Goal: Find contact information: Find contact information

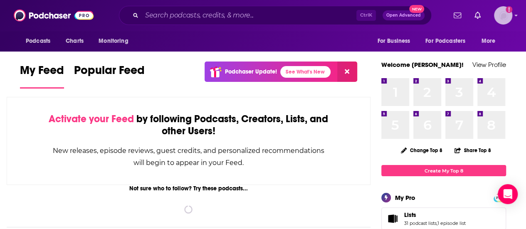
click at [503, 24] on div "Logged in as abirchfield" at bounding box center [503, 15] width 18 height 18
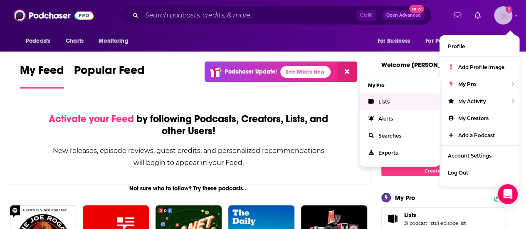
click at [380, 102] on span "Lists" at bounding box center [384, 102] width 11 height 6
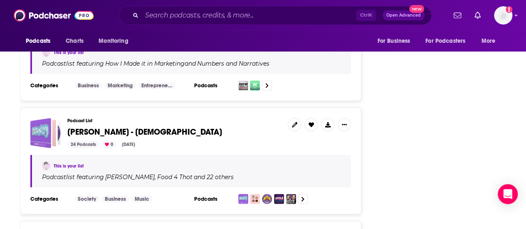
scroll to position [2581, 0]
click at [511, 16] on img "Logged in as abirchfield" at bounding box center [503, 15] width 18 height 18
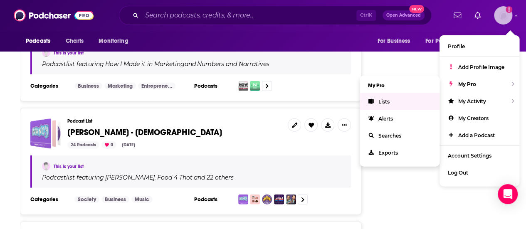
click at [384, 100] on span "Lists" at bounding box center [384, 102] width 11 height 6
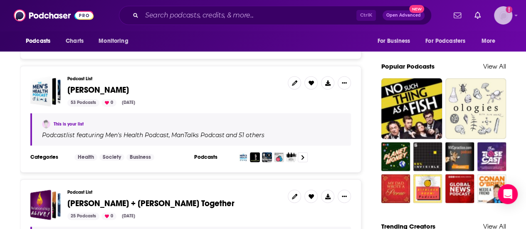
scroll to position [577, 0]
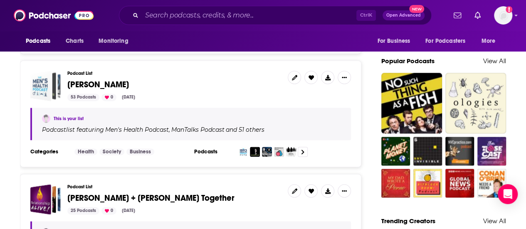
click at [51, 71] on div "Andrew Purity" at bounding box center [40, 86] width 21 height 30
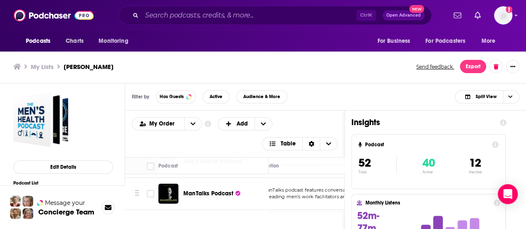
scroll to position [28, 0]
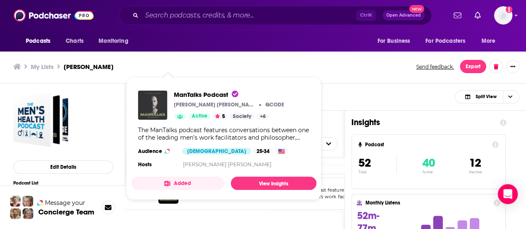
click at [162, 111] on img "ManTalks Podcast" at bounding box center [152, 105] width 29 height 29
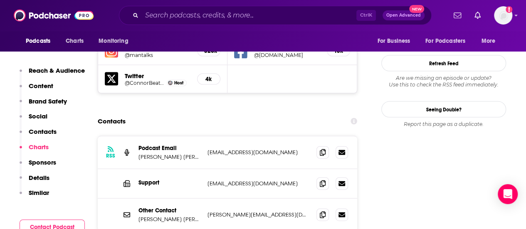
scroll to position [849, 0]
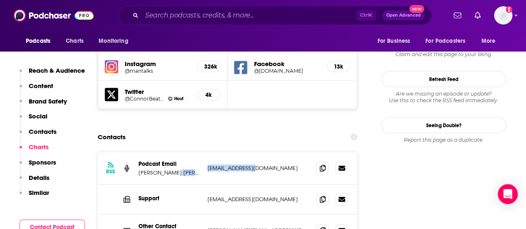
drag, startPoint x: 263, startPoint y: 128, endPoint x: 203, endPoint y: 129, distance: 59.9
click at [203, 152] on div "RSS Podcast Email [PERSON_NAME] [PERSON_NAME] [EMAIL_ADDRESS][DOMAIN_NAME] [EMA…" at bounding box center [228, 168] width 260 height 33
drag, startPoint x: 227, startPoint y: 197, endPoint x: 198, endPoint y: 198, distance: 29.1
click at [198, 215] on div "Other Contact [PERSON_NAME] [PERSON_NAME] [PERSON_NAME][EMAIL_ADDRESS][DOMAIN_N…" at bounding box center [228, 231] width 260 height 32
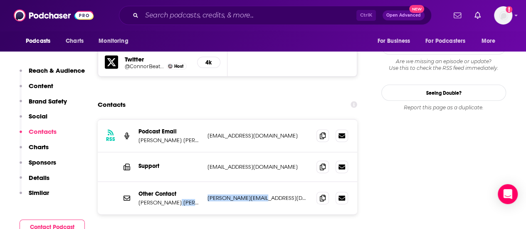
scroll to position [881, 0]
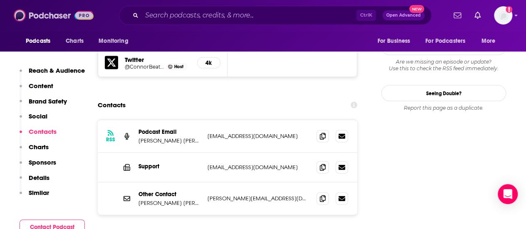
click at [31, 15] on img at bounding box center [54, 15] width 80 height 16
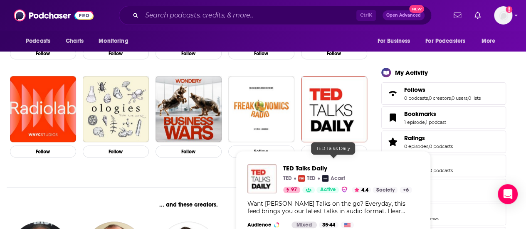
scroll to position [399, 0]
